Goal: Information Seeking & Learning: Understand process/instructions

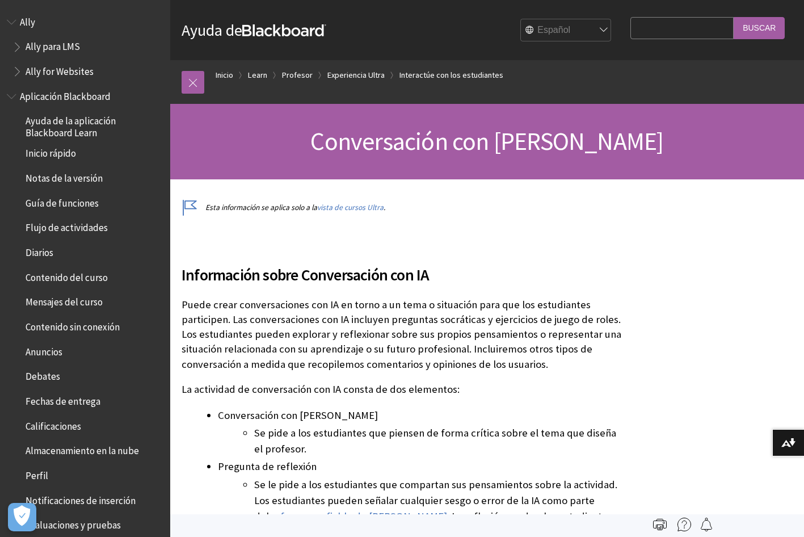
click at [48, 49] on span "Ally para LMS" at bounding box center [53, 44] width 54 height 15
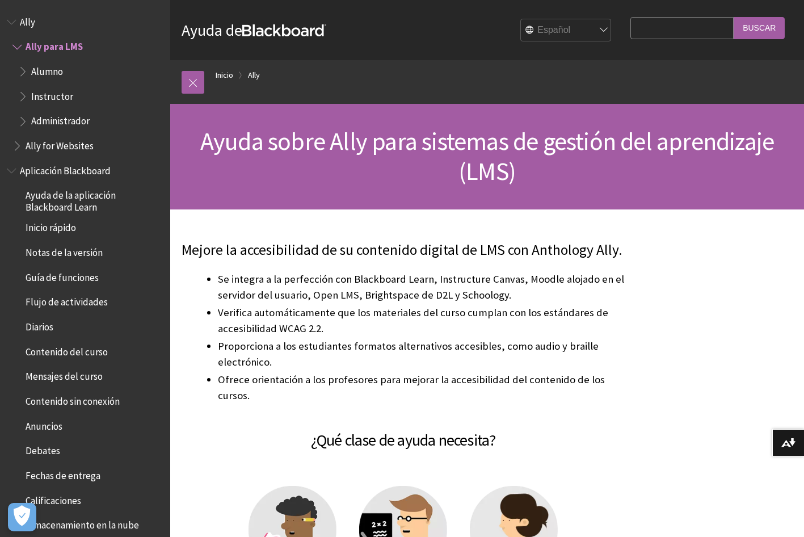
scroll to position [20, 0]
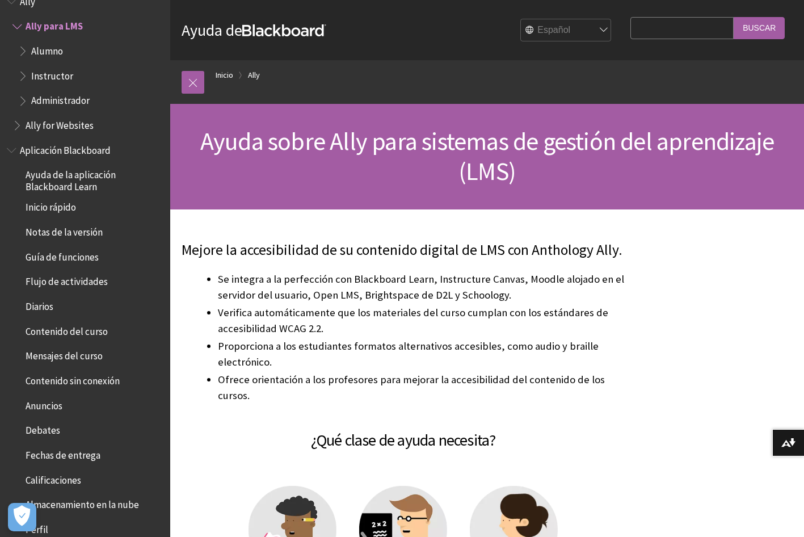
click at [32, 77] on span "Instructor" at bounding box center [52, 73] width 42 height 15
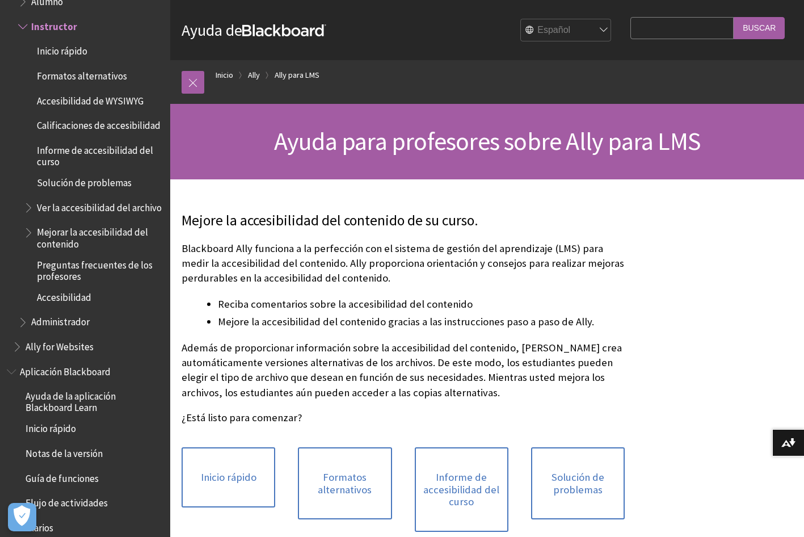
scroll to position [170, 0]
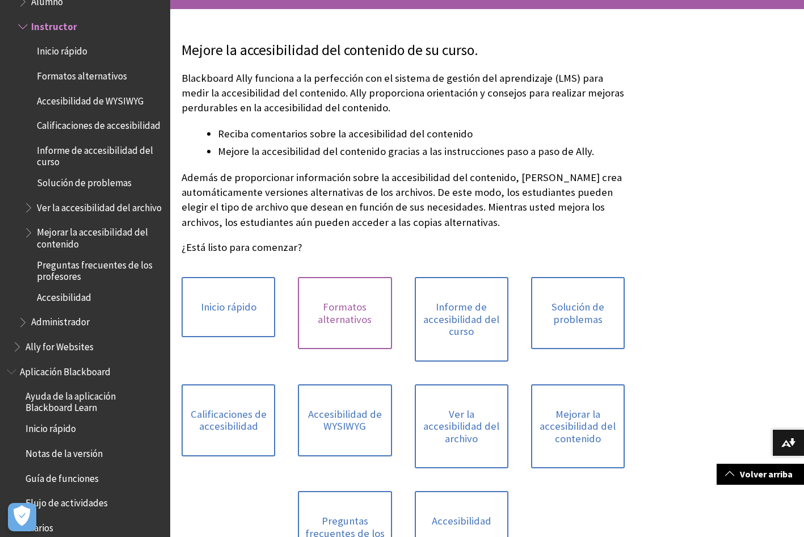
click at [345, 319] on link "Formatos alternativos" at bounding box center [345, 313] width 94 height 72
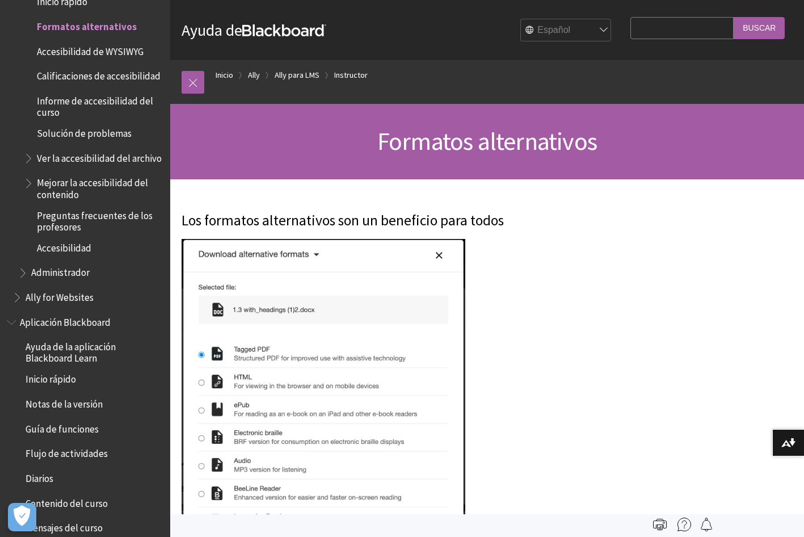
click at [532, 28] on select "English عربية Català Cymraeg Deutsch Español Suomi Français עברית Italiano 日本語 …" at bounding box center [566, 30] width 91 height 23
select select "/pt-br/Ally/Ally_for_LMS/Instructor/Alternative_Formats"
click at [521, 19] on select "English عربية Català Cymraeg Deutsch Español Suomi Français עברית Italiano 日本語 …" at bounding box center [566, 30] width 91 height 23
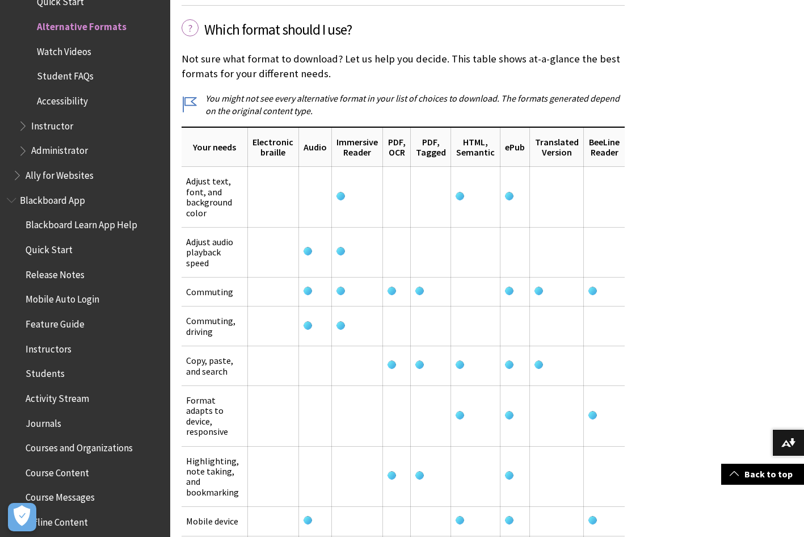
scroll to position [1645, 0]
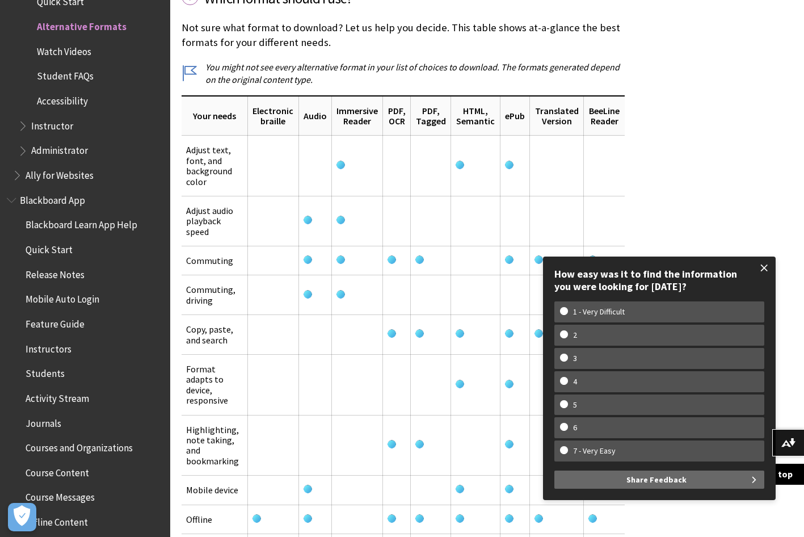
click at [767, 265] on span at bounding box center [764, 268] width 24 height 24
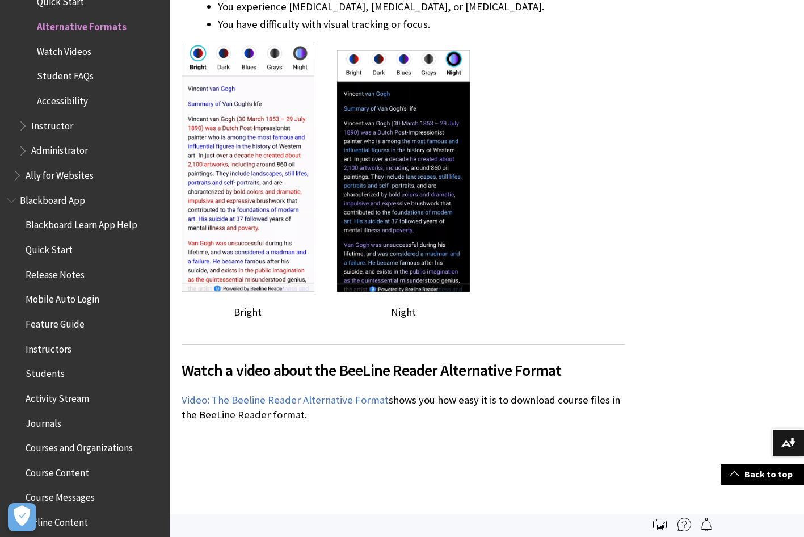
scroll to position [10324, 0]
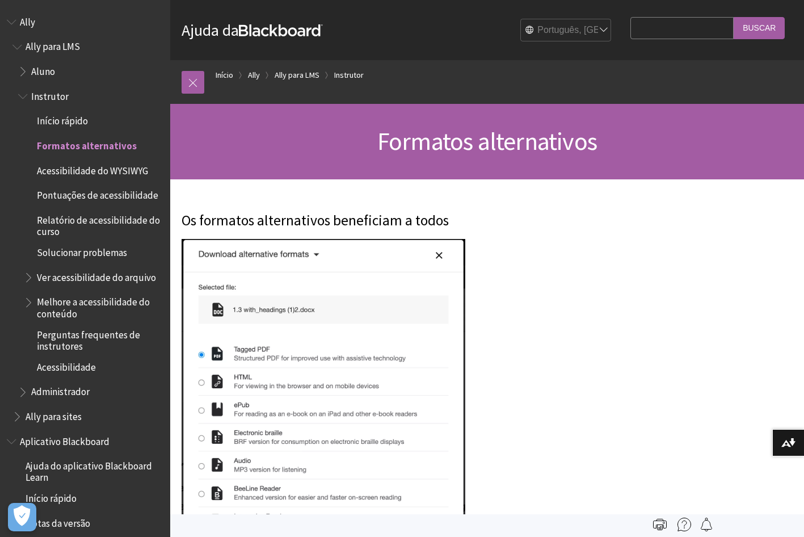
scroll to position [119, 0]
